Goal: Use online tool/utility: Utilize a website feature to perform a specific function

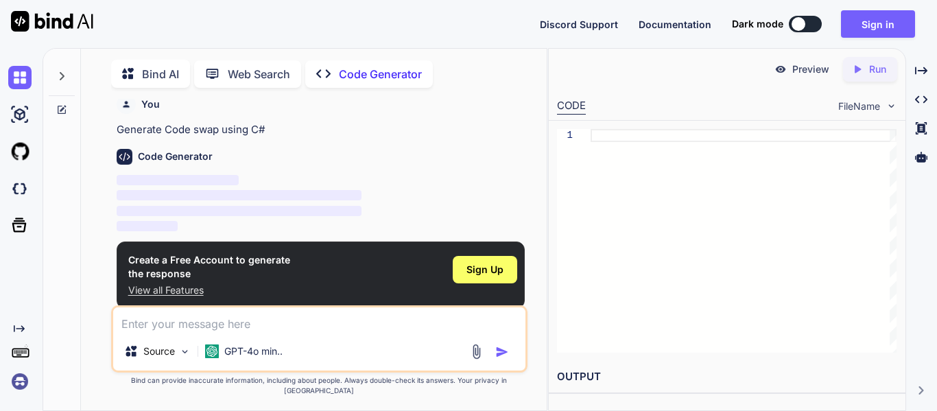
scroll to position [5, 0]
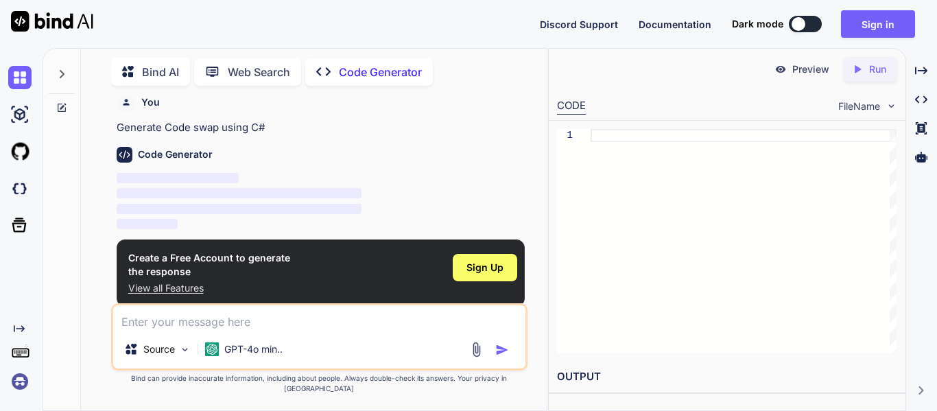
click at [132, 344] on div "Source GPT-4o min.." at bounding box center [319, 336] width 416 height 67
type textarea "x"
click at [489, 267] on span "Sign Up" at bounding box center [485, 268] width 37 height 14
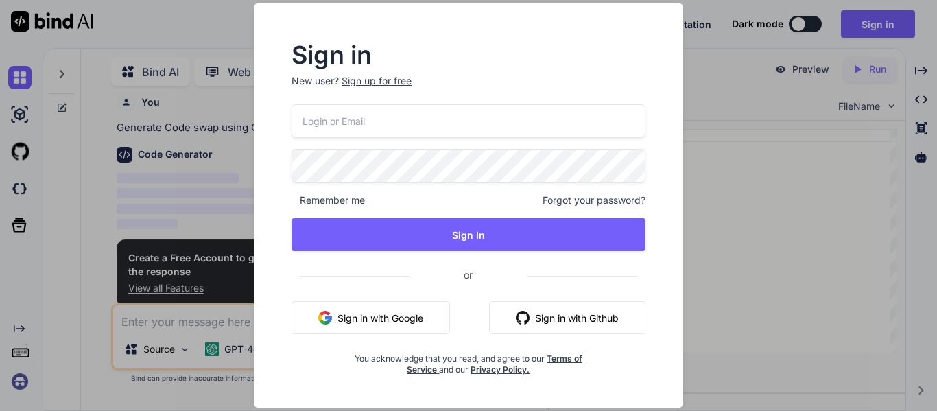
click at [392, 318] on button "Sign in with Google" at bounding box center [371, 317] width 158 height 33
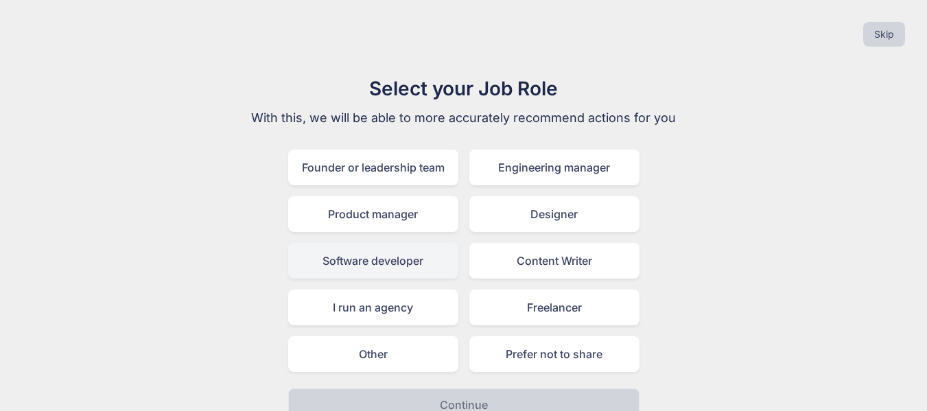
click at [379, 263] on div "Software developer" at bounding box center [373, 261] width 170 height 36
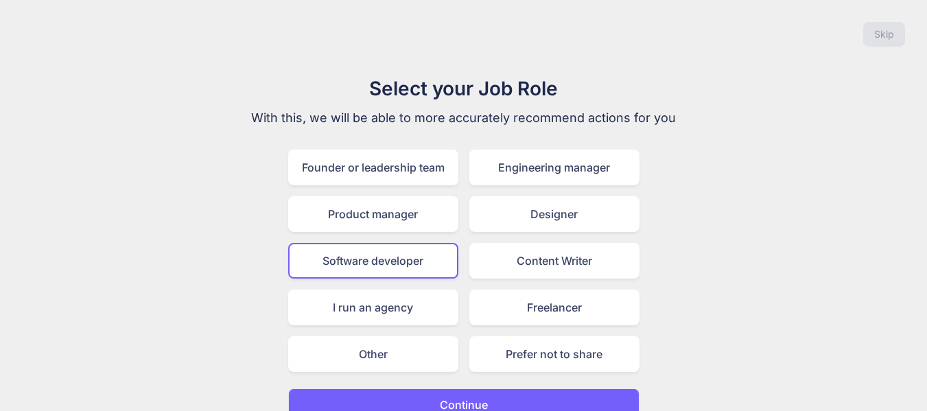
scroll to position [21, 0]
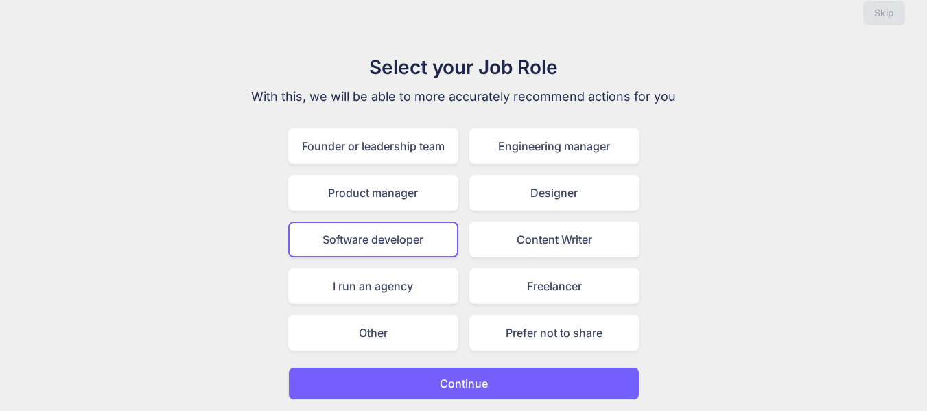
click at [455, 386] on p "Continue" at bounding box center [464, 383] width 48 height 16
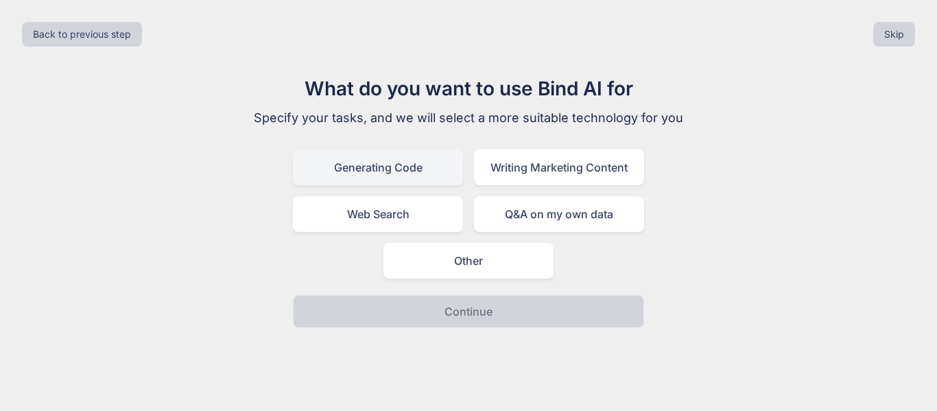
click at [375, 175] on div "Generating Code" at bounding box center [378, 168] width 170 height 36
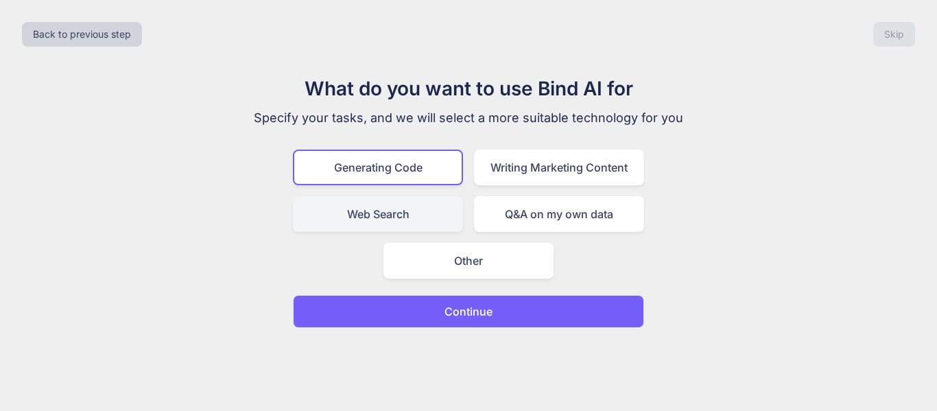
click at [407, 225] on div "Web Search" at bounding box center [378, 214] width 170 height 36
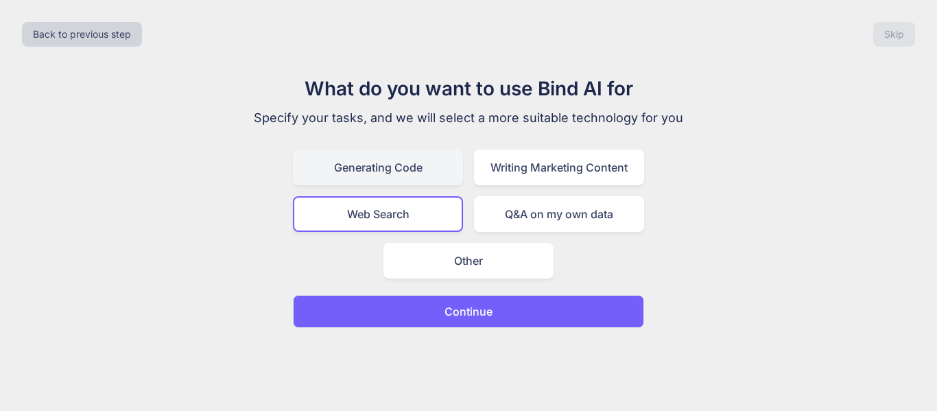
click at [391, 163] on div "Generating Code" at bounding box center [378, 168] width 170 height 36
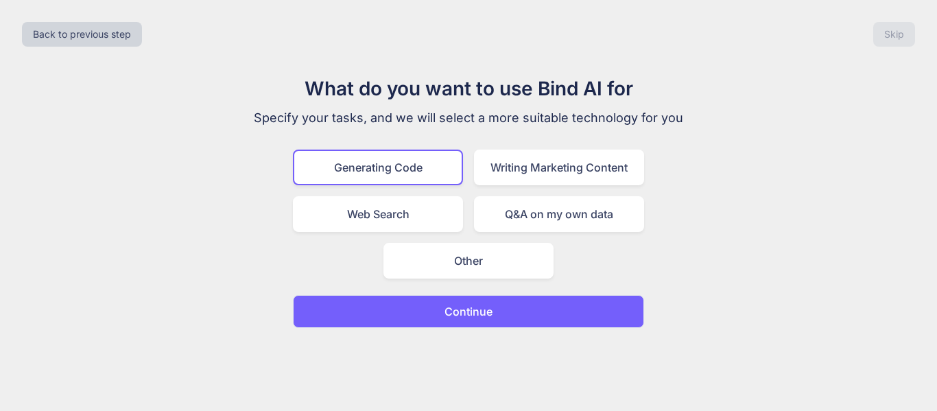
click at [465, 316] on p "Continue" at bounding box center [469, 311] width 48 height 16
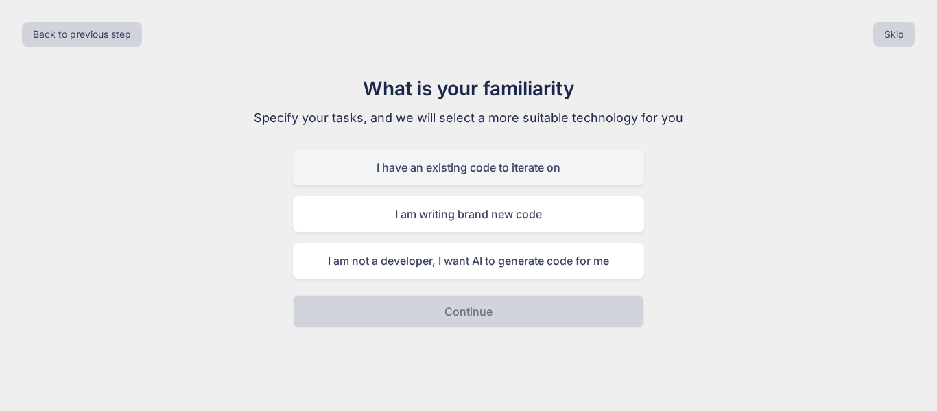
click at [526, 169] on div "I have an existing code to iterate on" at bounding box center [468, 168] width 351 height 36
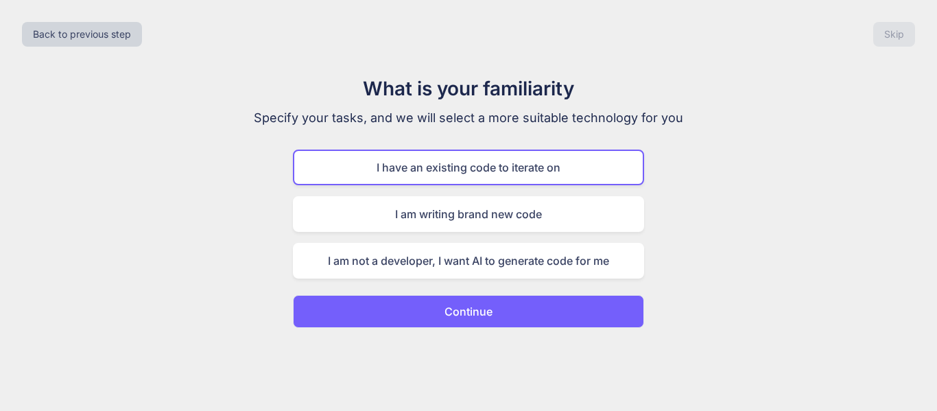
click at [490, 318] on p "Continue" at bounding box center [469, 311] width 48 height 16
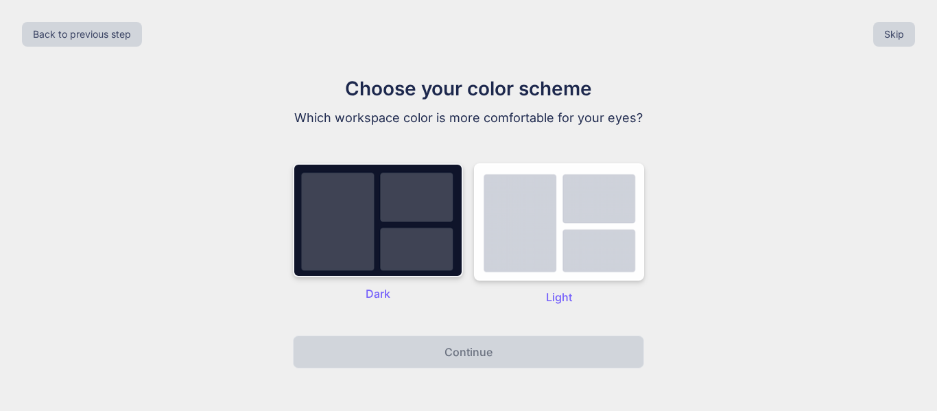
click at [381, 220] on img at bounding box center [378, 220] width 170 height 114
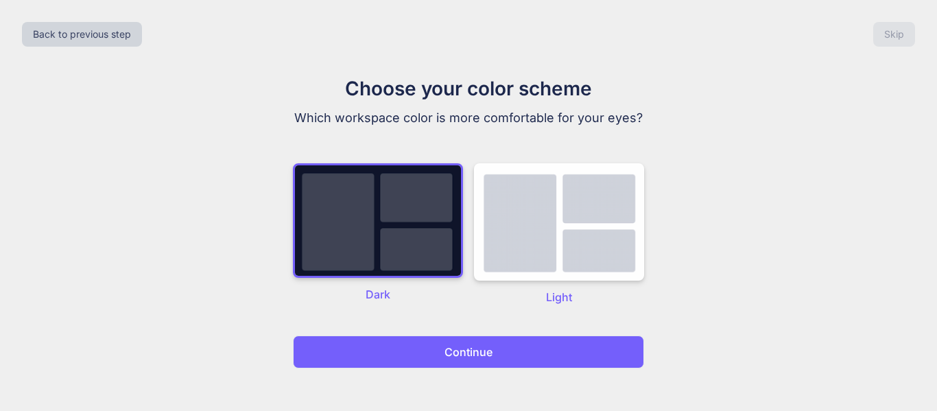
click at [455, 347] on p "Continue" at bounding box center [469, 352] width 48 height 16
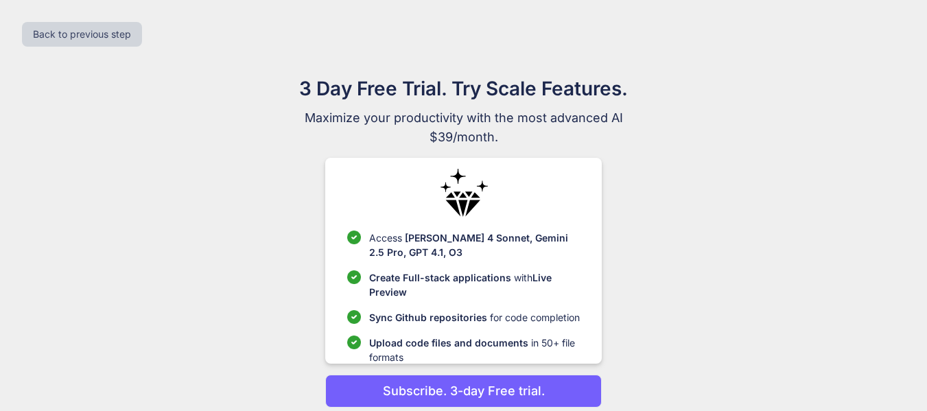
scroll to position [1, 0]
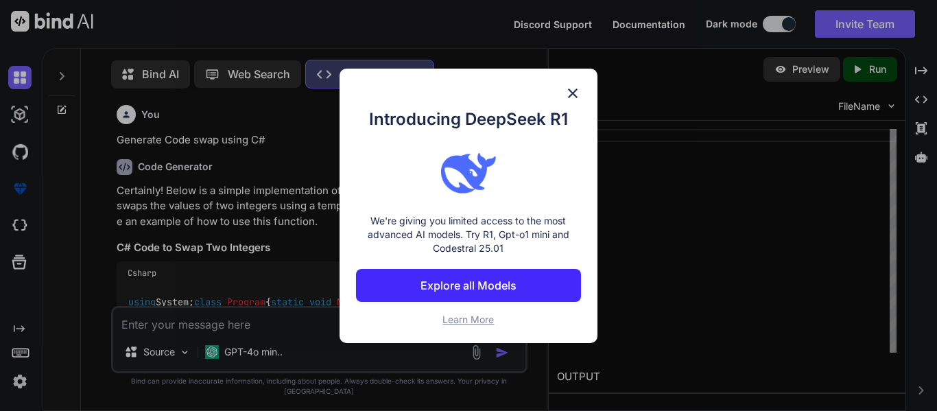
scroll to position [6, 0]
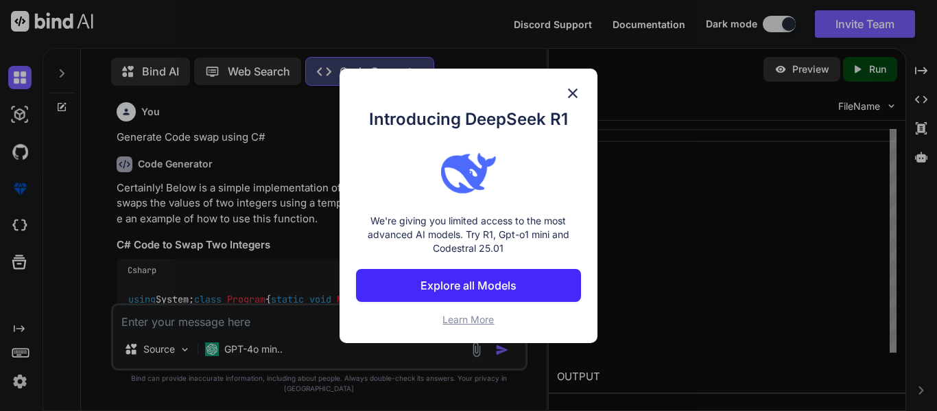
click at [578, 86] on img at bounding box center [573, 93] width 16 height 16
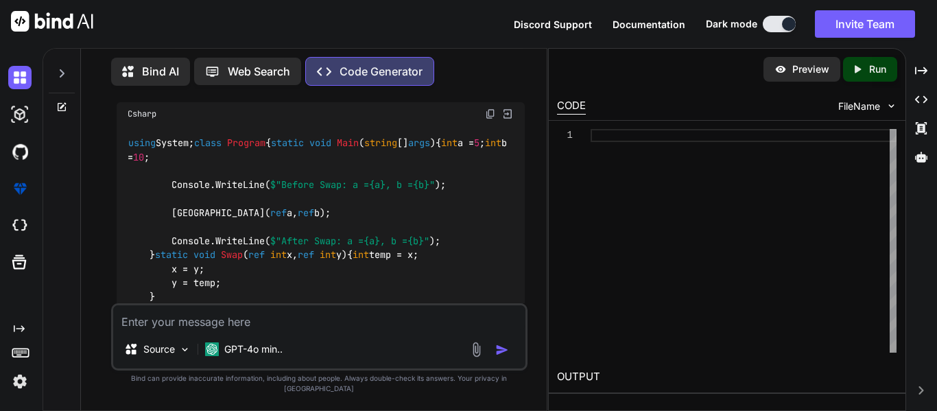
scroll to position [0, 0]
